Goal: Task Accomplishment & Management: Manage account settings

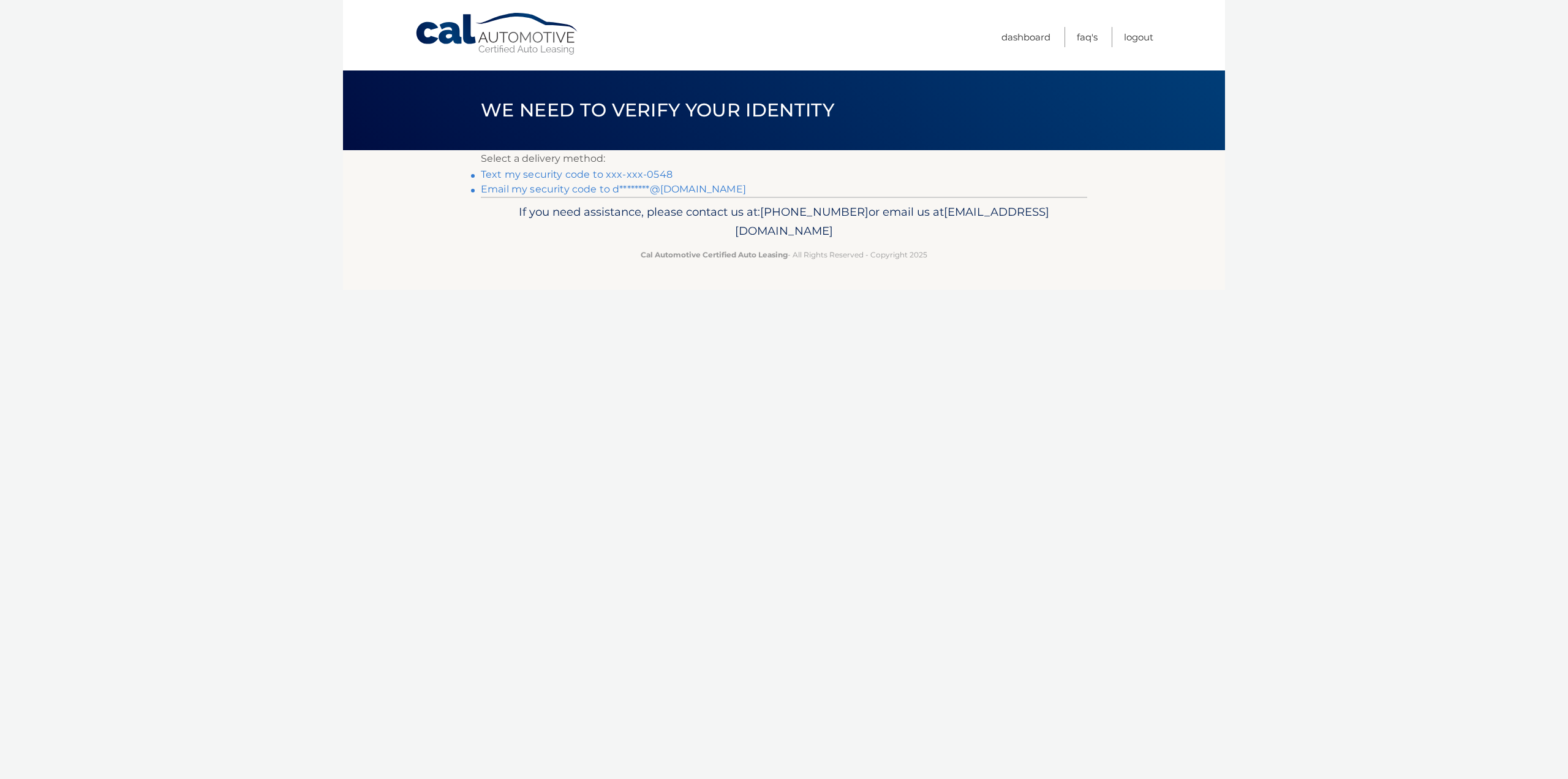
click at [650, 169] on link "Text my security code to xxx-xxx-0548" at bounding box center [577, 175] width 192 height 12
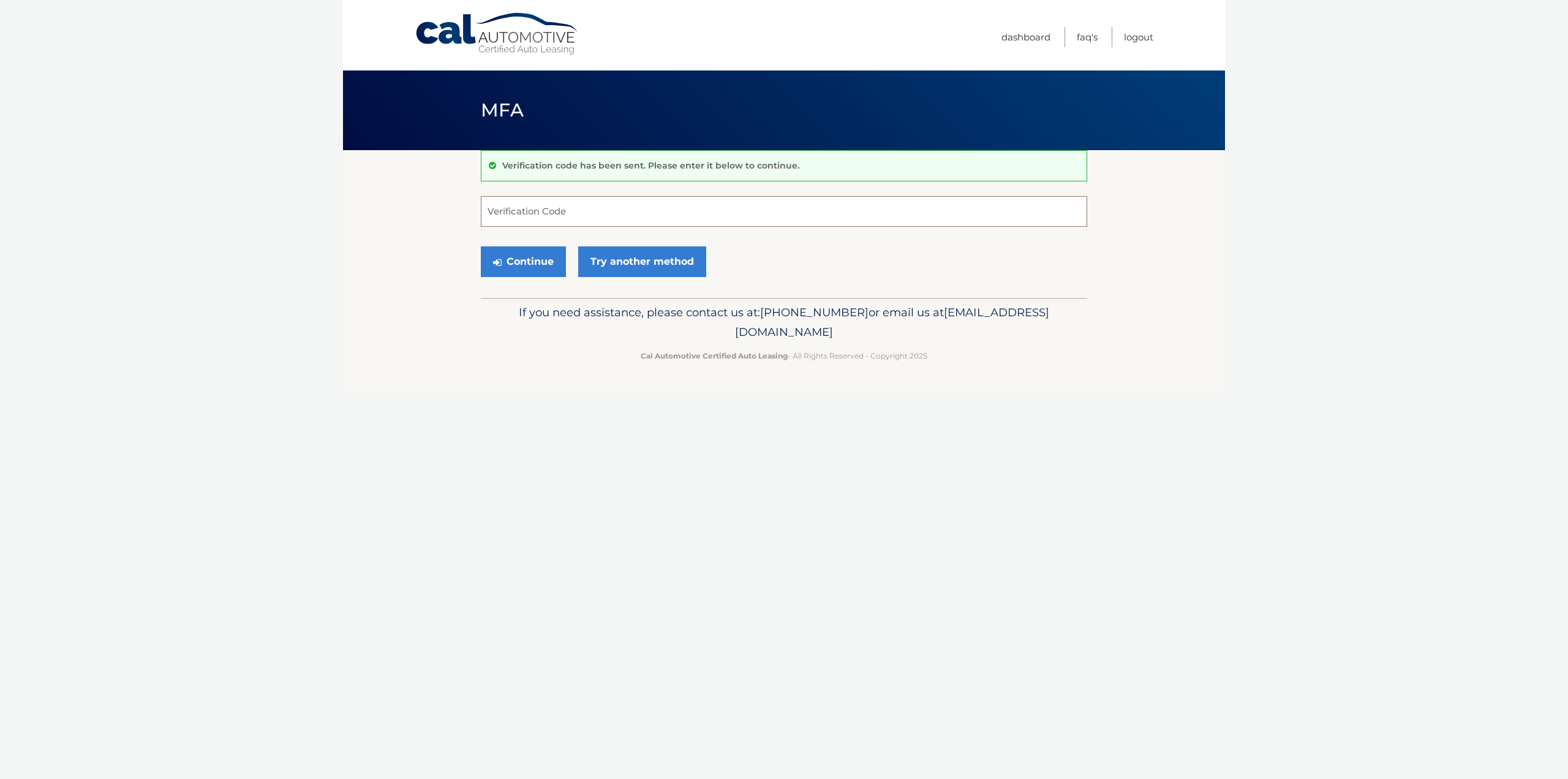
click at [556, 207] on input "Verification Code" at bounding box center [784, 211] width 606 height 31
type input "548648"
click at [481, 246] on button "Continue" at bounding box center [523, 261] width 85 height 31
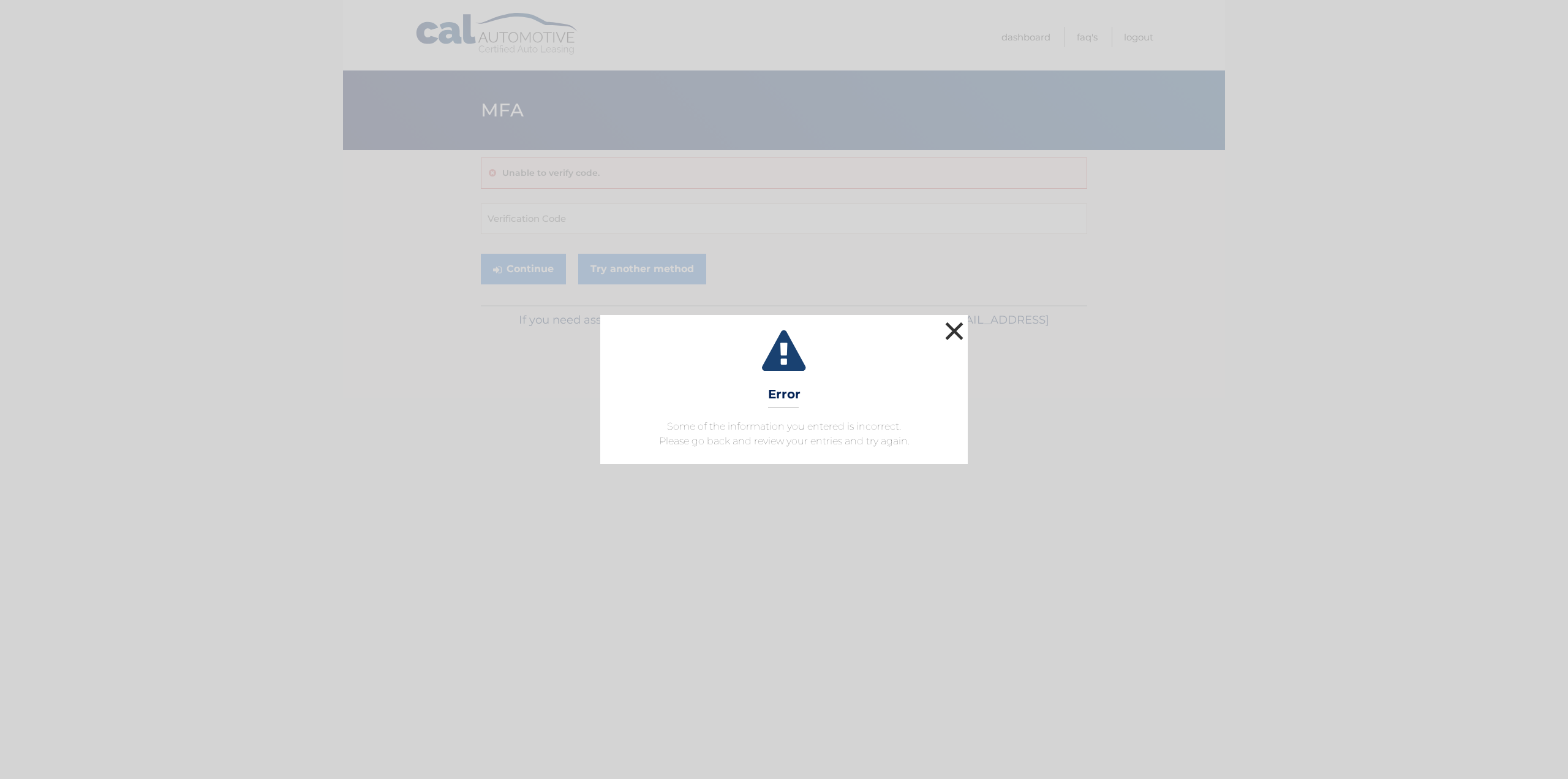
click at [960, 338] on button "×" at bounding box center [955, 331] width 25 height 25
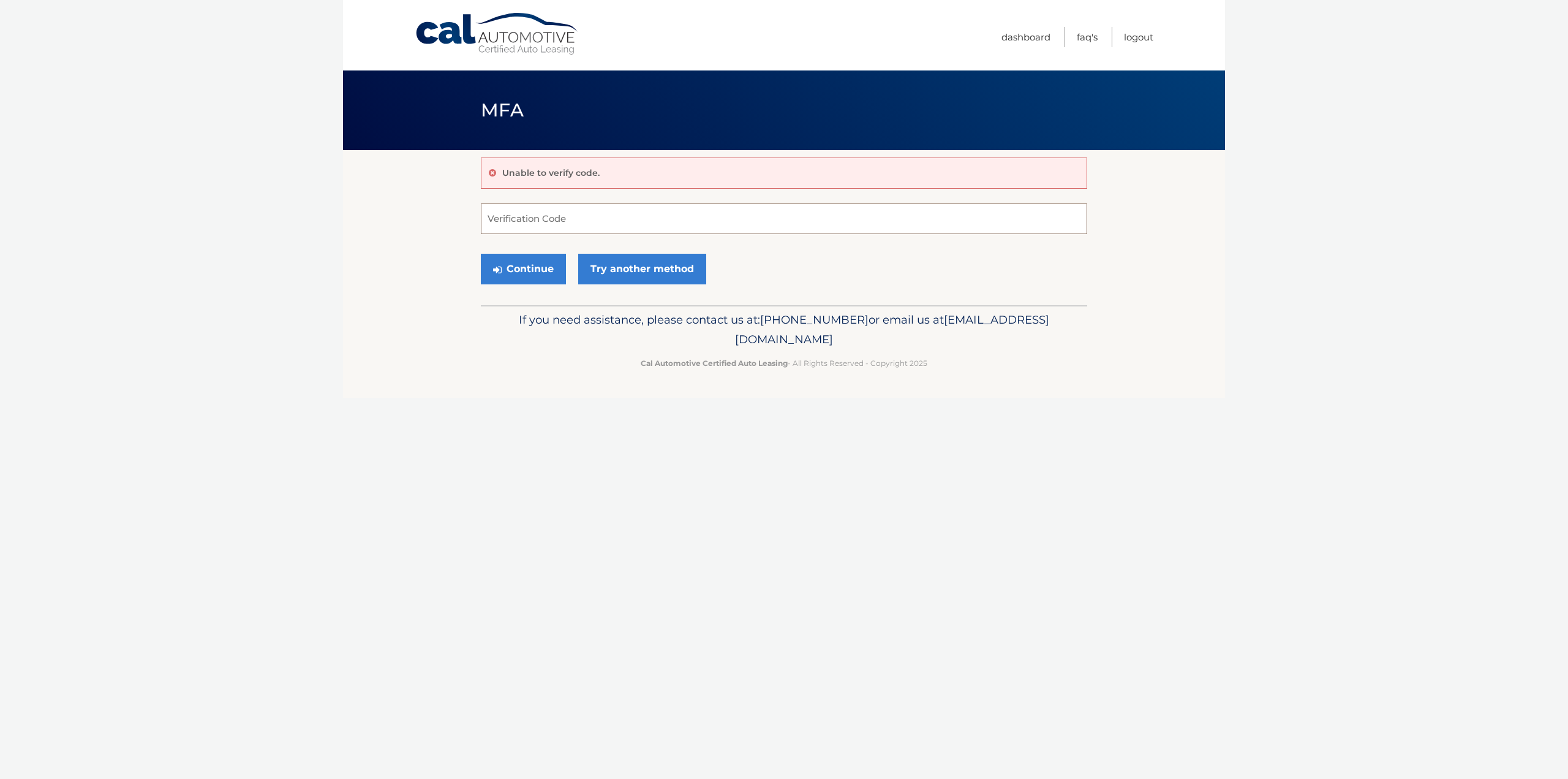
click at [615, 219] on input "Verification Code" at bounding box center [784, 218] width 606 height 31
type input "845648"
click at [535, 271] on button "Continue" at bounding box center [523, 269] width 85 height 31
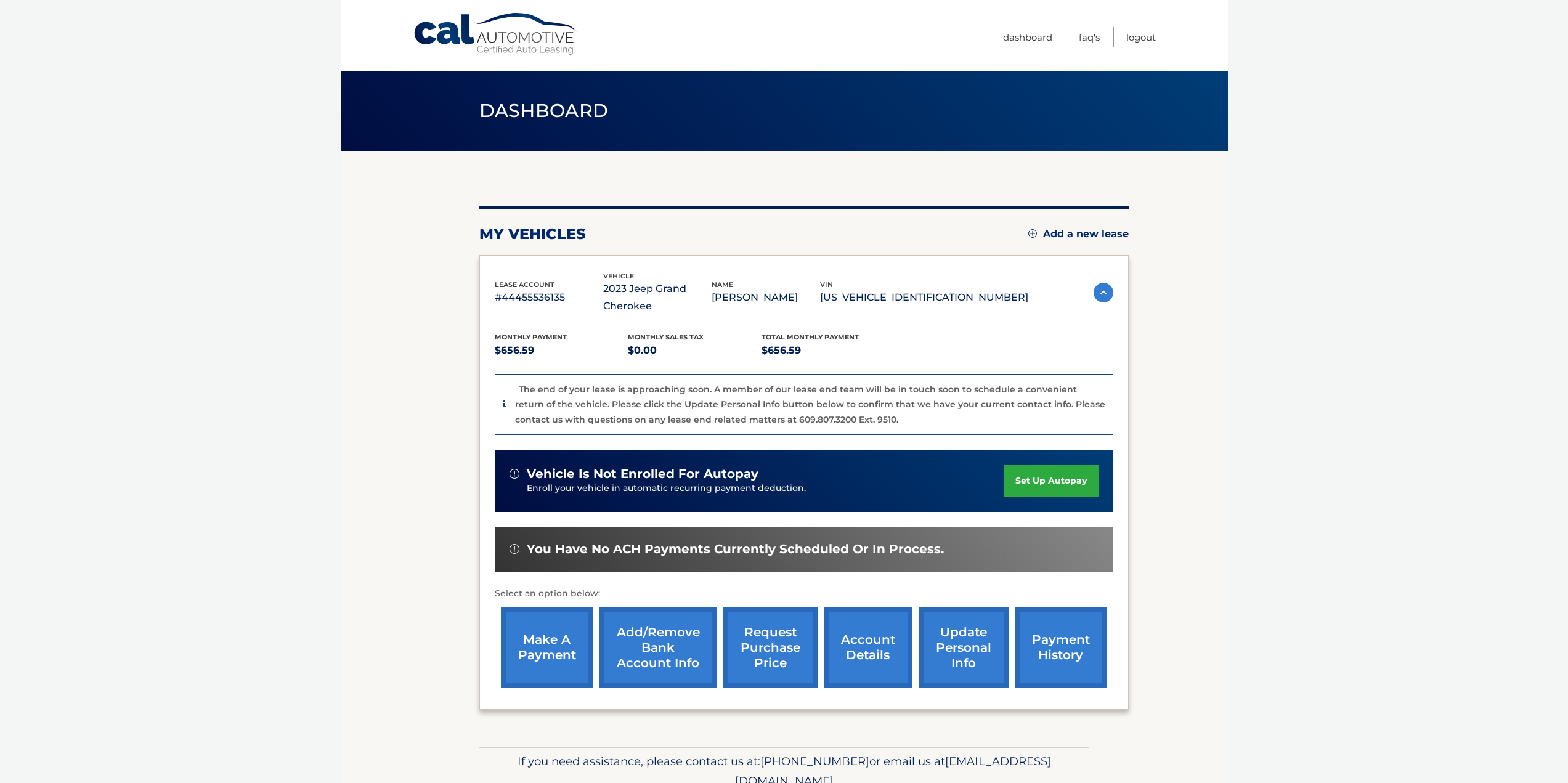
click at [540, 648] on link "make a payment" at bounding box center [547, 648] width 92 height 80
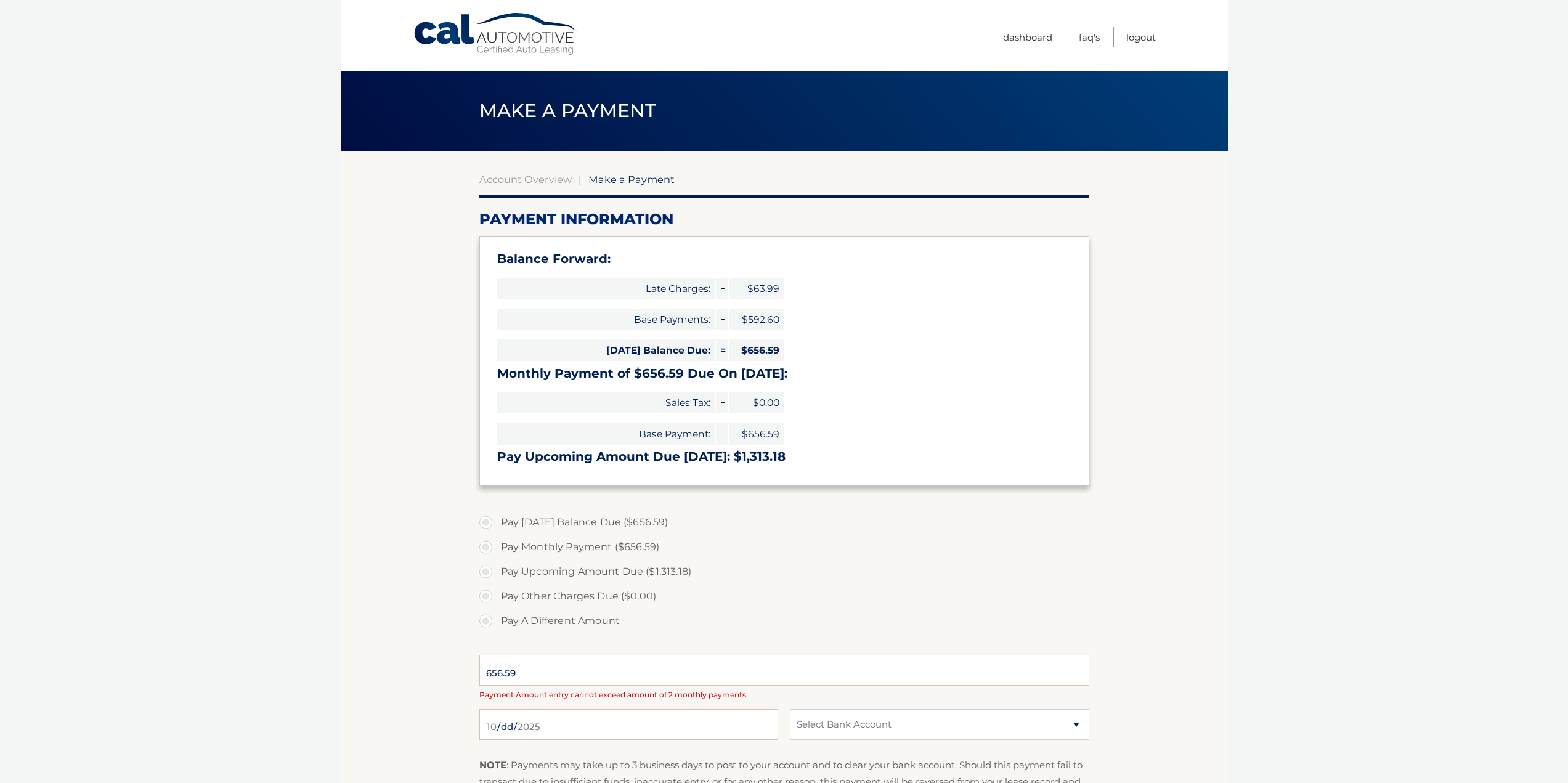
select select "OGZhYzUxYjktZmY0NC00ZDZhLThhMmUtNTViZGJmZTBjOWRi"
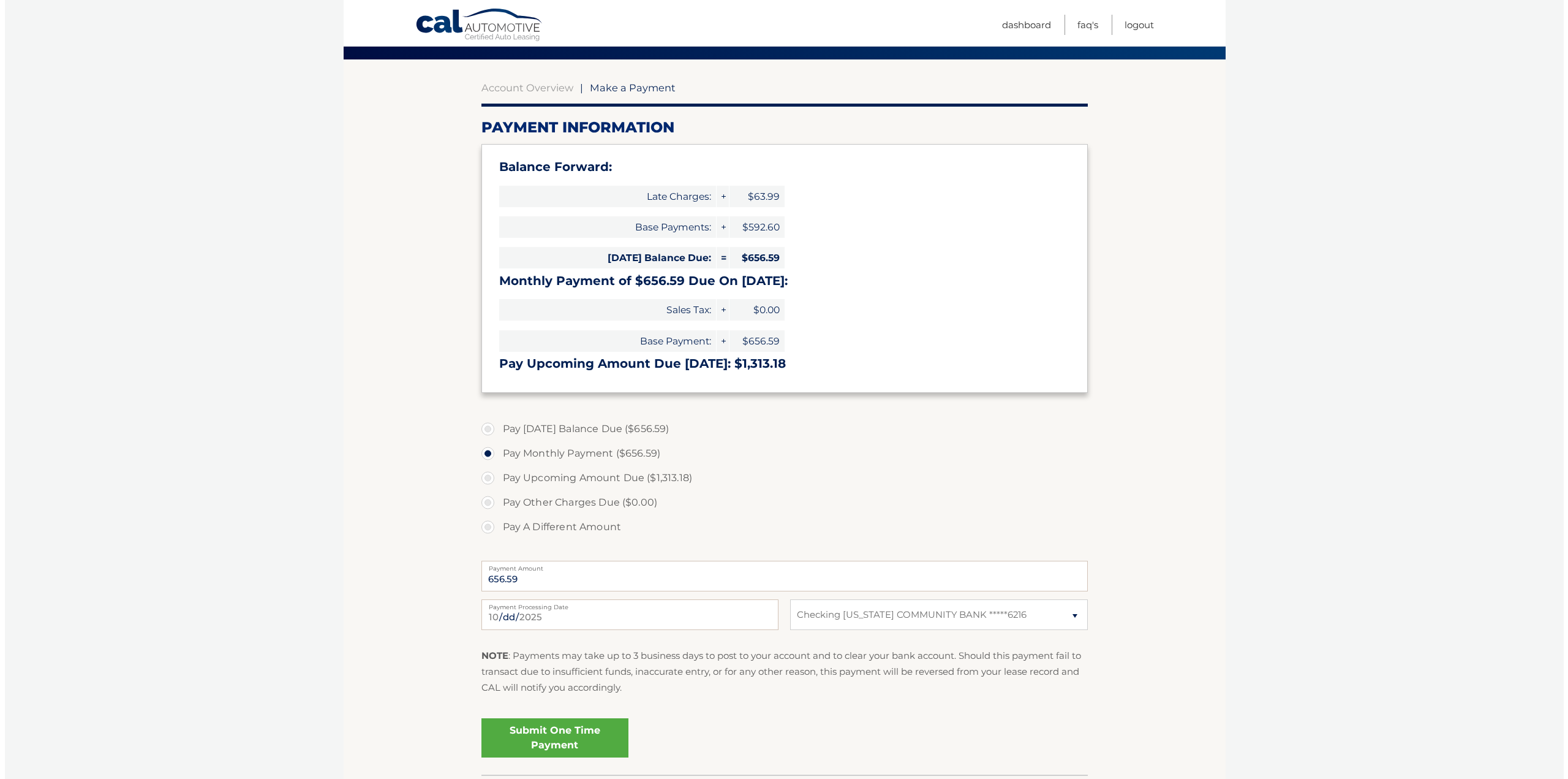
scroll to position [180, 0]
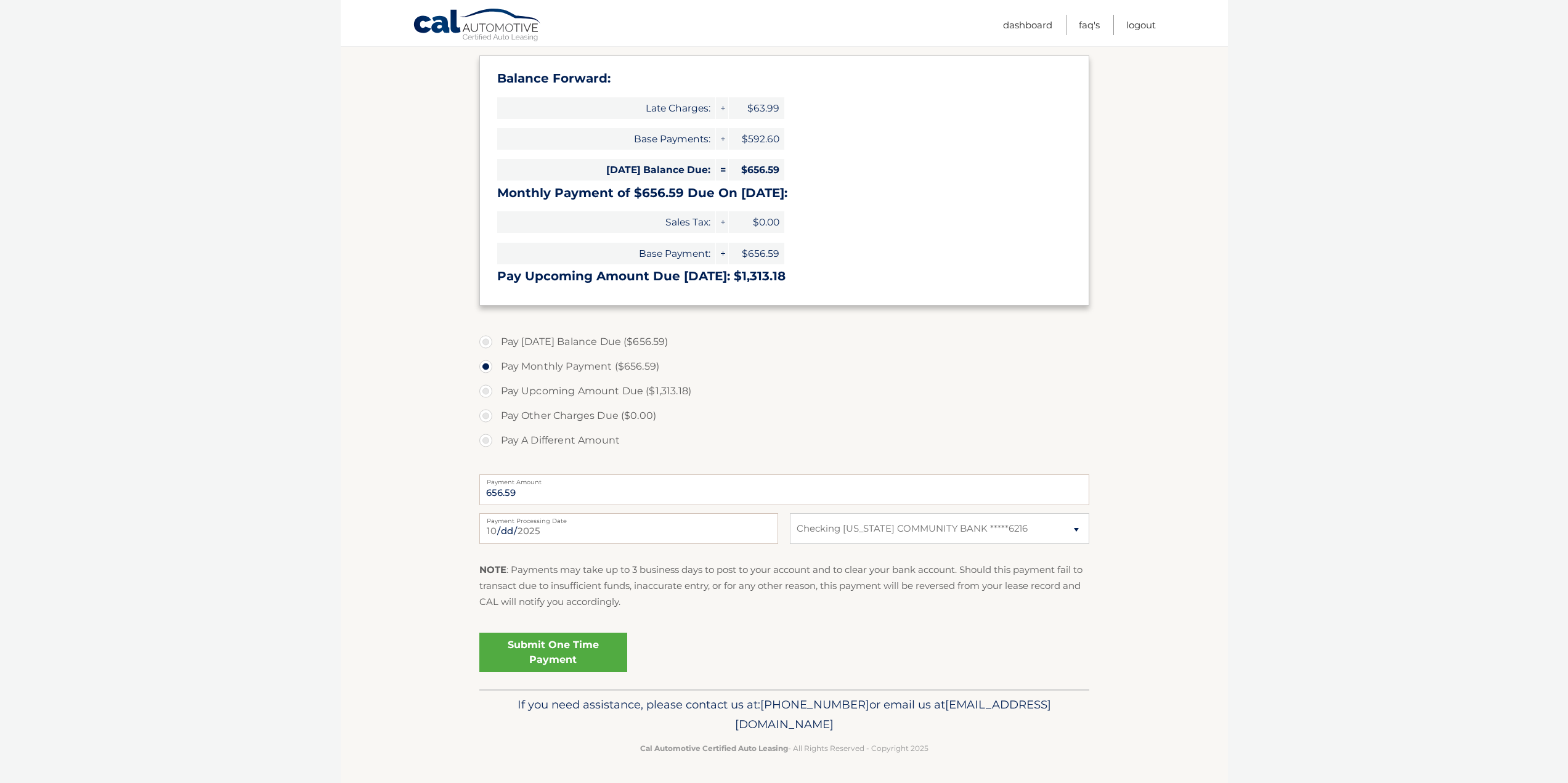
click at [571, 642] on link "Submit One Time Payment" at bounding box center [553, 653] width 148 height 40
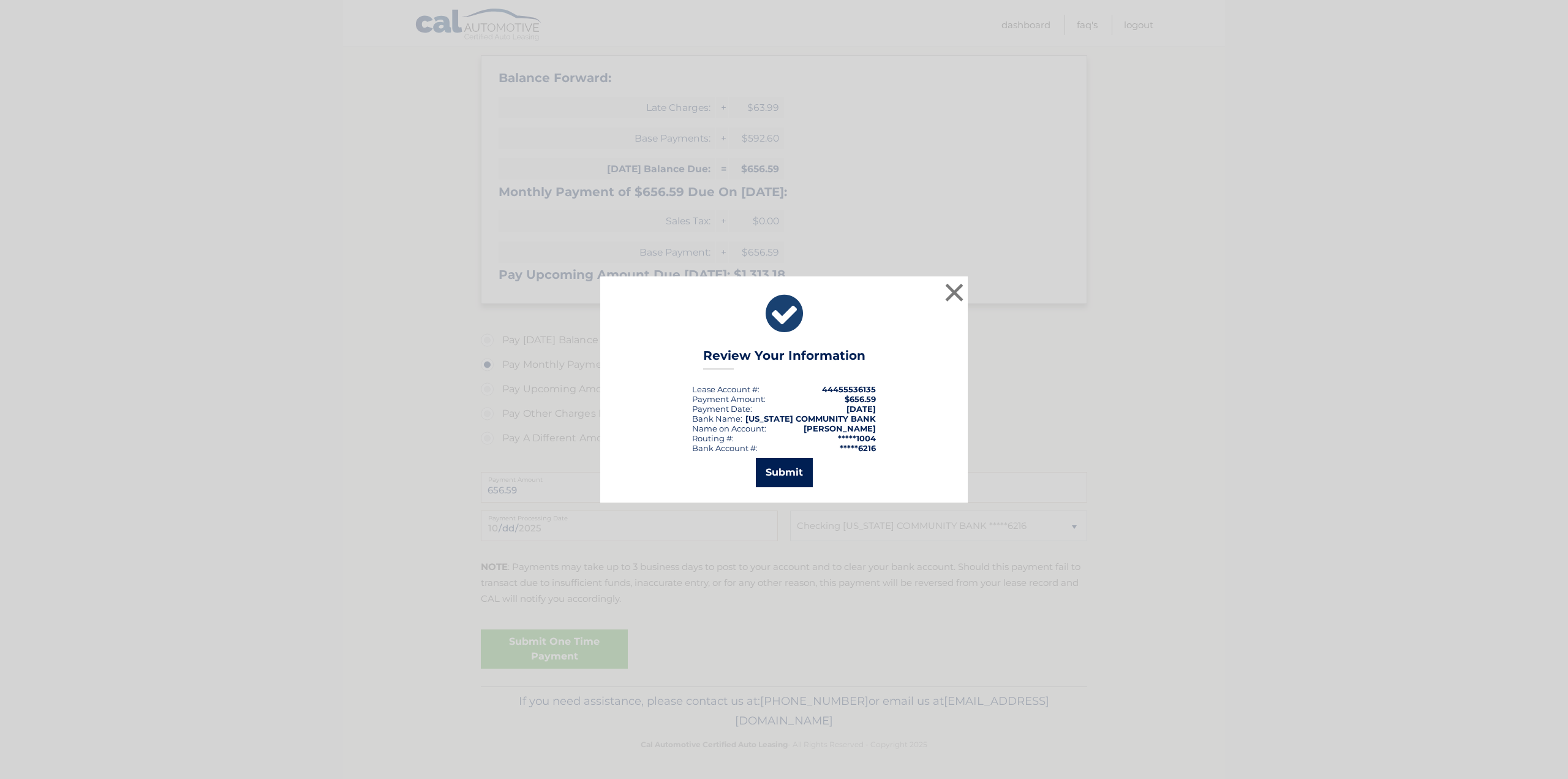
click at [781, 479] on button "Submit" at bounding box center [784, 472] width 57 height 29
